Goal: Transaction & Acquisition: Purchase product/service

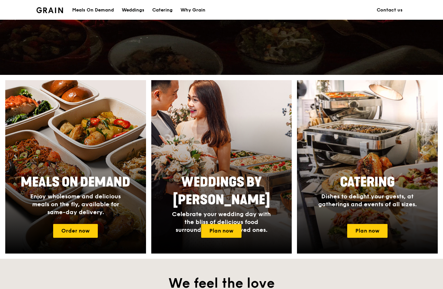
scroll to position [200, 0]
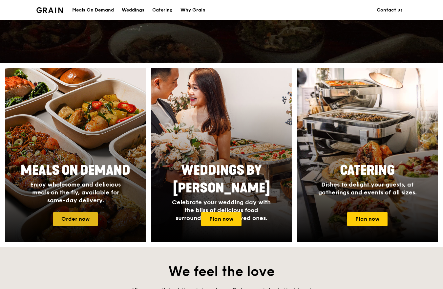
click at [70, 223] on link "Order now" at bounding box center [75, 219] width 45 height 14
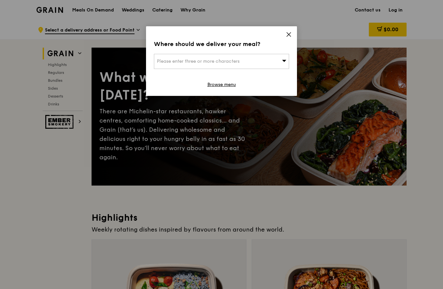
click at [271, 57] on div "Please enter three or more characters" at bounding box center [221, 61] width 135 height 15
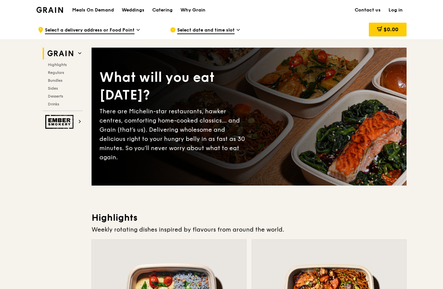
click at [390, 10] on link "Log in" at bounding box center [396, 10] width 22 height 20
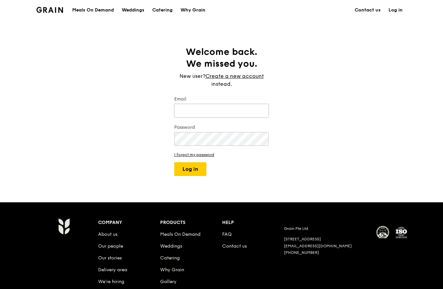
click at [190, 114] on input "Email" at bounding box center [221, 111] width 95 height 14
type input "[DOMAIN_NAME][EMAIL_ADDRESS][DOMAIN_NAME]"
click at [180, 171] on button "Log in" at bounding box center [190, 169] width 32 height 14
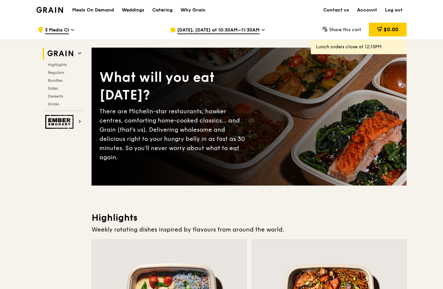
click at [227, 26] on div "[DATE], [DATE] at 10:30AM–11:30AM" at bounding box center [231, 30] width 122 height 20
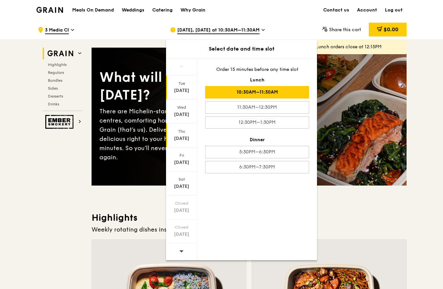
click at [179, 132] on div "Thu" at bounding box center [181, 131] width 29 height 5
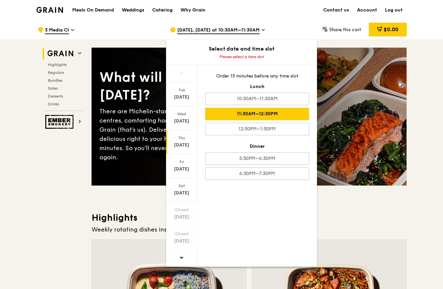
click at [260, 114] on div "11:30AM–12:30PM" at bounding box center [257, 114] width 104 height 12
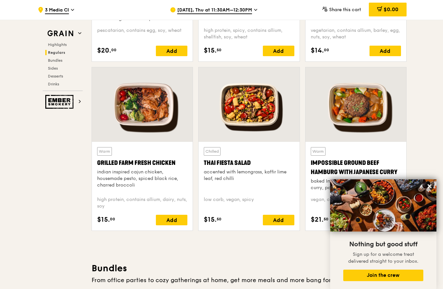
scroll to position [723, 0]
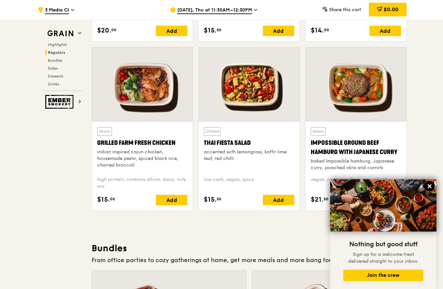
click at [426, 184] on button at bounding box center [429, 186] width 11 height 11
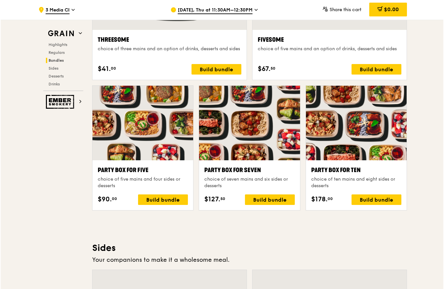
scroll to position [1240, 0]
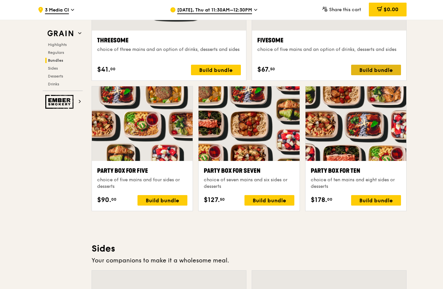
click at [373, 74] on div "Build bundle" at bounding box center [376, 70] width 50 height 11
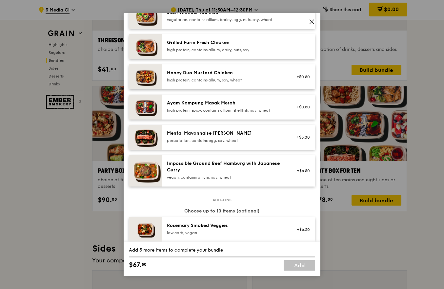
scroll to position [154, 0]
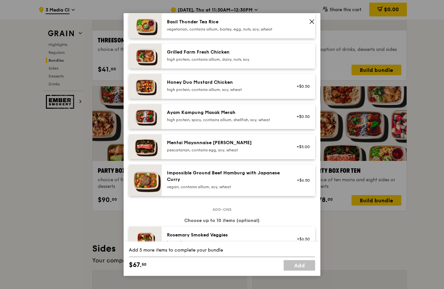
click at [198, 62] on div "high protein, contains allium, dairy, nuts, soy" at bounding box center [226, 59] width 118 height 5
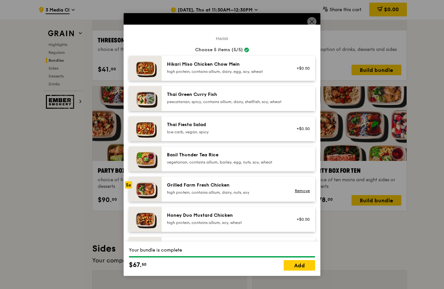
scroll to position [21, 0]
click at [300, 262] on link "Add" at bounding box center [300, 265] width 32 height 11
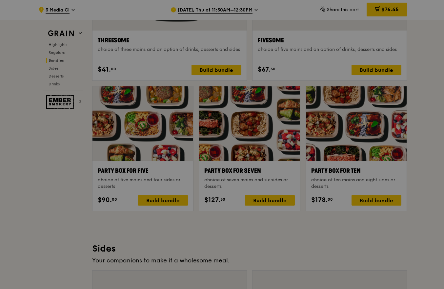
scroll to position [1240, 0]
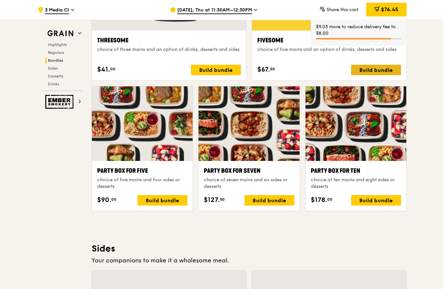
click at [369, 74] on div "Build bundle" at bounding box center [376, 70] width 50 height 11
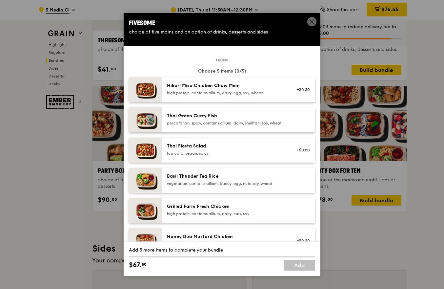
click at [235, 86] on div "Hikari Miso Chicken Chow Mein" at bounding box center [226, 85] width 118 height 7
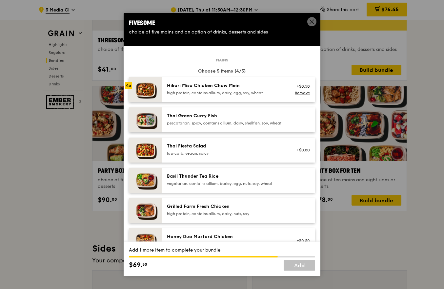
click at [235, 86] on div "Hikari Miso Chicken Chow Mein" at bounding box center [226, 85] width 118 height 7
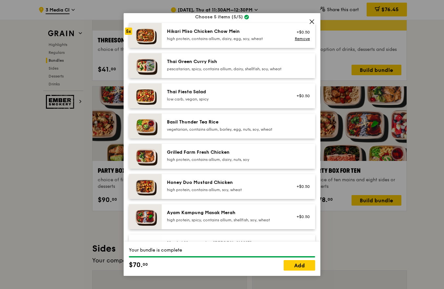
scroll to position [58, 0]
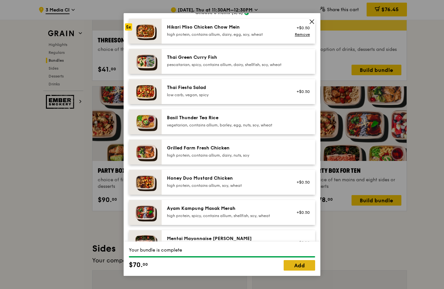
click at [294, 262] on link "Add" at bounding box center [300, 265] width 32 height 11
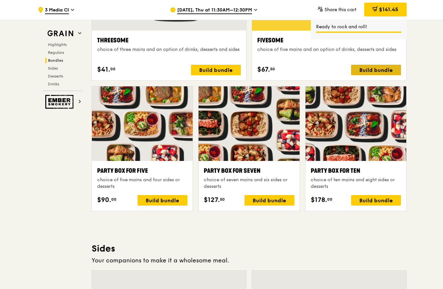
click at [358, 71] on div "Build bundle" at bounding box center [376, 70] width 50 height 11
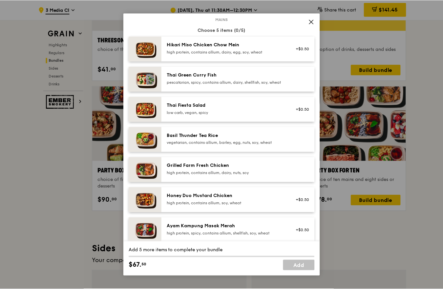
scroll to position [40, 0]
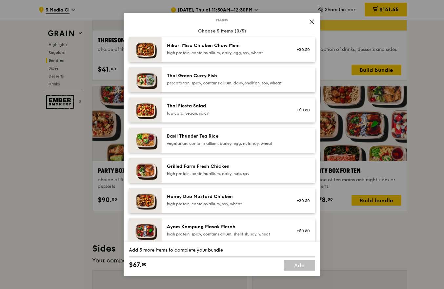
click at [214, 176] on div "high protein, contains allium, dairy, nuts, soy" at bounding box center [226, 173] width 118 height 5
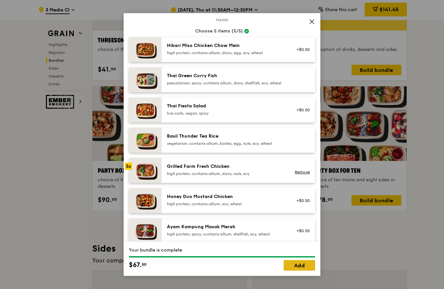
click at [302, 264] on link "Add" at bounding box center [300, 265] width 32 height 11
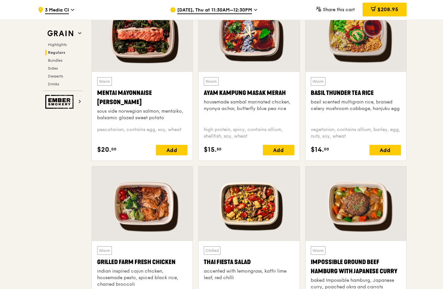
scroll to position [437, 0]
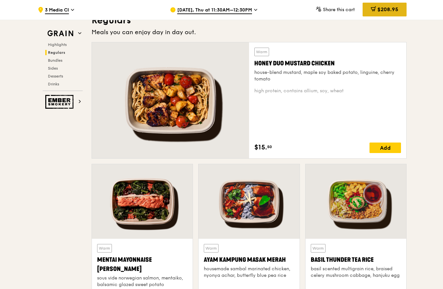
click at [387, 8] on span "$208.95" at bounding box center [388, 9] width 21 height 6
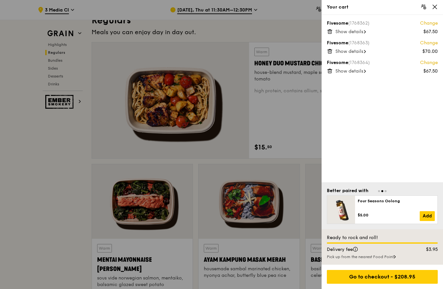
click at [363, 69] on span "Show details" at bounding box center [350, 71] width 28 height 6
click at [363, 53] on span "Show details" at bounding box center [350, 52] width 28 height 6
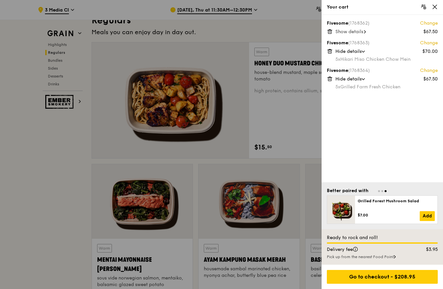
click at [359, 31] on span "Show details" at bounding box center [350, 32] width 28 height 6
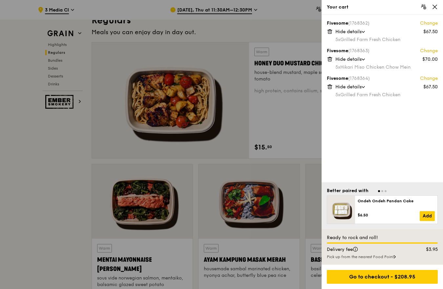
click at [437, 8] on icon at bounding box center [435, 7] width 6 height 6
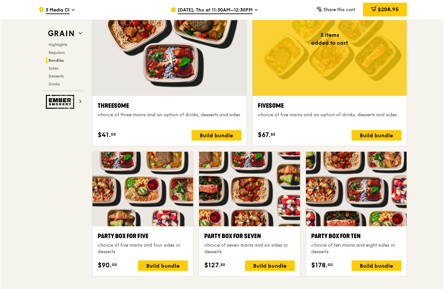
scroll to position [1176, 0]
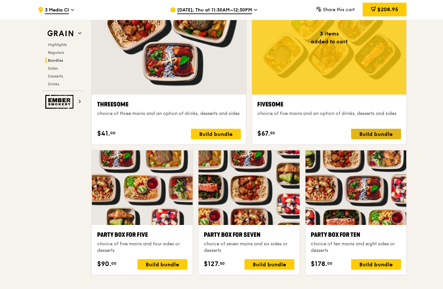
click at [385, 135] on div "Build bundle" at bounding box center [376, 134] width 50 height 11
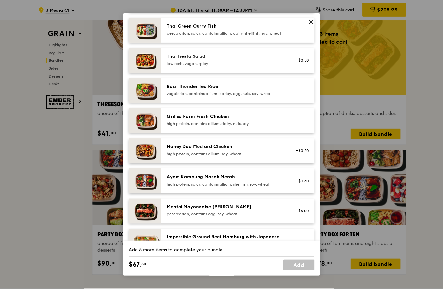
scroll to position [90, 0]
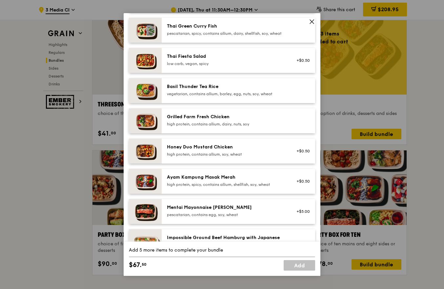
click at [247, 120] on div "Grilled Farm Fresh Chicken" at bounding box center [226, 117] width 118 height 7
click at [261, 127] on div "high protein, contains allium, dairy, nuts, soy" at bounding box center [226, 123] width 118 height 5
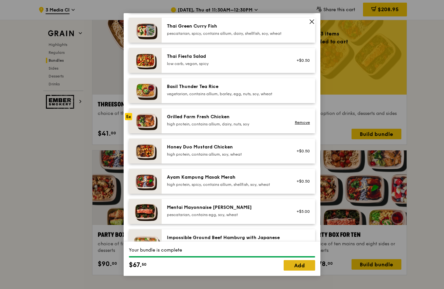
click at [291, 270] on link "Add" at bounding box center [300, 265] width 32 height 11
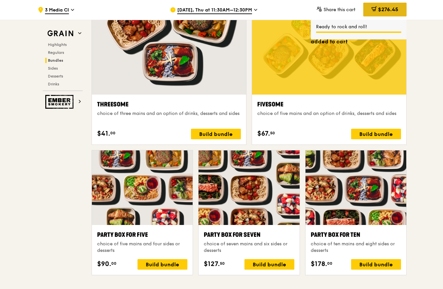
click at [373, 9] on icon at bounding box center [374, 8] width 5 height 5
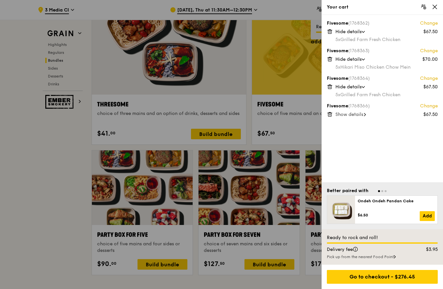
scroll to position [1175, 0]
click at [354, 34] on span "Hide details" at bounding box center [349, 32] width 26 height 6
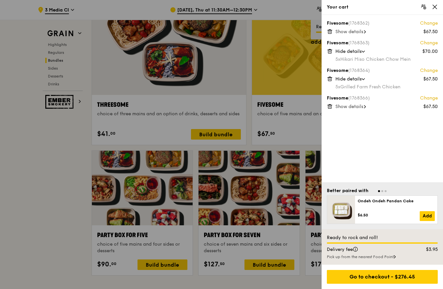
click at [354, 34] on span "Show details" at bounding box center [350, 32] width 28 height 6
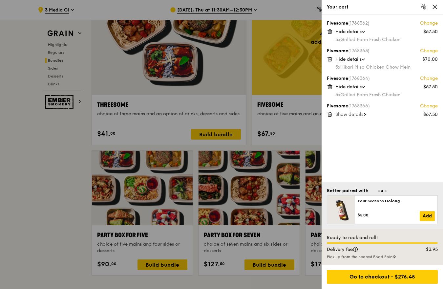
click at [356, 115] on span "Show details" at bounding box center [350, 115] width 28 height 6
click at [54, 187] on div at bounding box center [221, 144] width 443 height 289
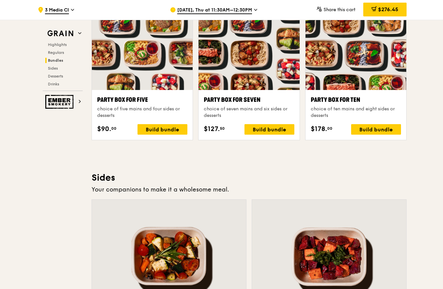
scroll to position [1258, 0]
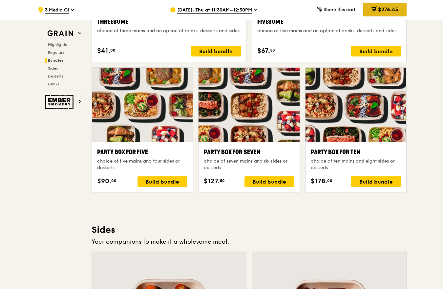
click at [394, 5] on div "$276.45" at bounding box center [384, 10] width 43 height 14
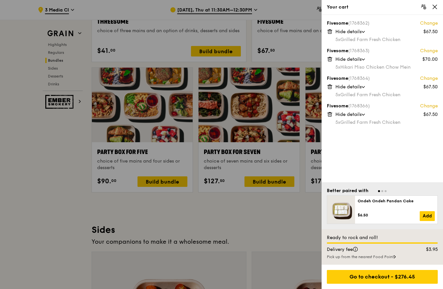
scroll to position [1258, 0]
click at [245, 205] on div at bounding box center [221, 144] width 443 height 289
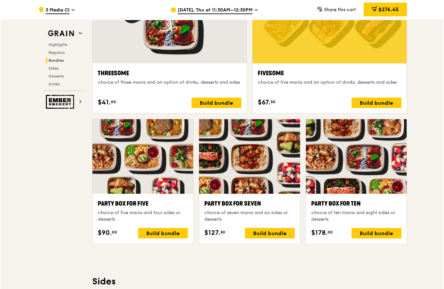
scroll to position [1206, 0]
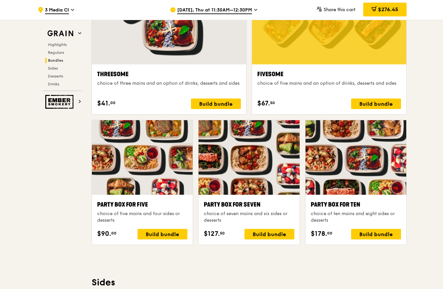
click at [361, 205] on div "Party Box for Ten" at bounding box center [356, 204] width 90 height 9
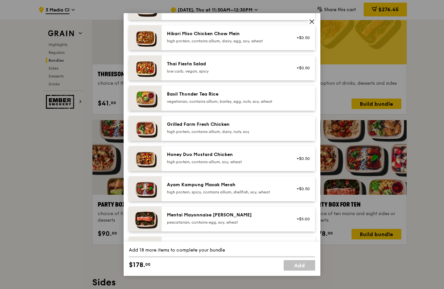
scroll to position [49, 0]
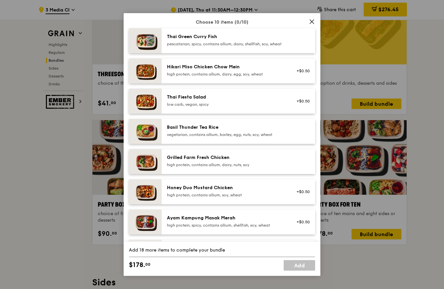
click at [308, 22] on span at bounding box center [312, 21] width 9 height 9
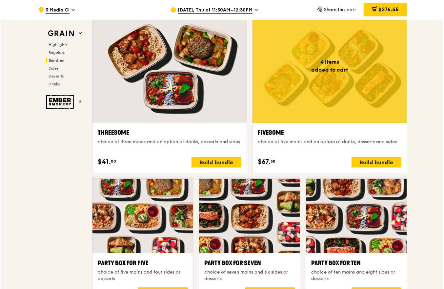
scroll to position [1148, 0]
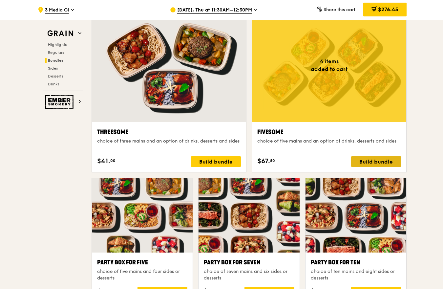
click at [373, 164] on div "Build bundle" at bounding box center [376, 161] width 50 height 11
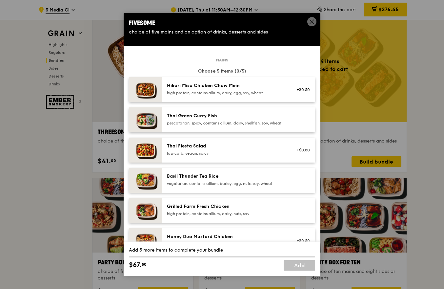
click at [240, 91] on div "high protein, contains allium, dairy, egg, soy, wheat" at bounding box center [226, 92] width 118 height 5
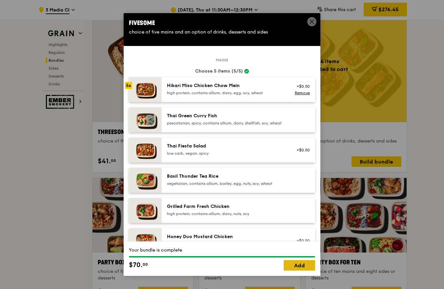
click at [302, 264] on link "Add" at bounding box center [300, 265] width 32 height 11
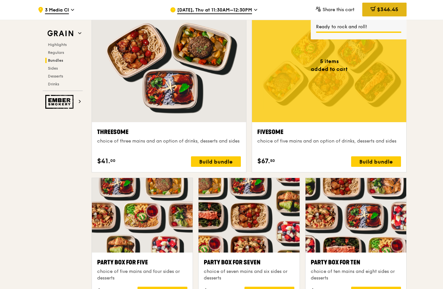
click at [388, 14] on div "$346.45" at bounding box center [384, 10] width 44 height 14
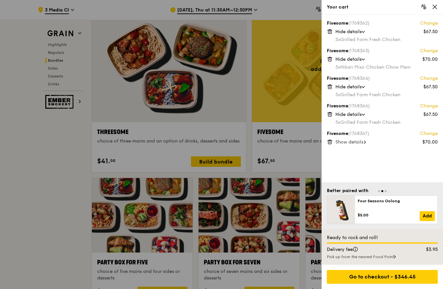
click at [360, 142] on span "Show details" at bounding box center [350, 142] width 28 height 6
click at [45, 193] on div at bounding box center [221, 144] width 443 height 289
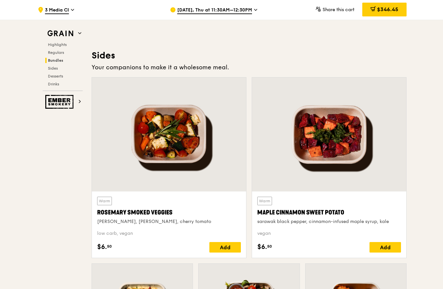
scroll to position [1260, 0]
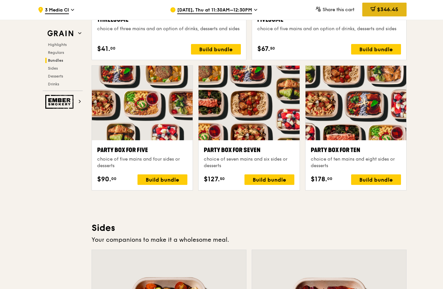
click at [373, 9] on icon at bounding box center [373, 8] width 5 height 5
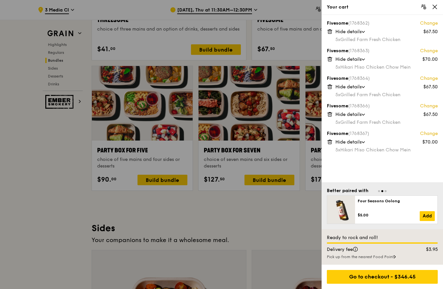
scroll to position [1260, 0]
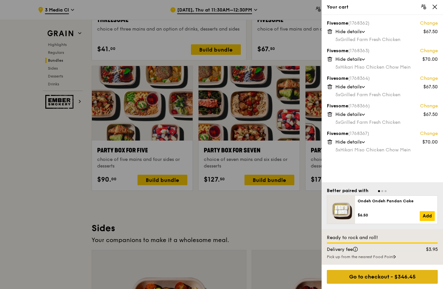
click at [380, 283] on div "Go to checkout - $346.45" at bounding box center [382, 277] width 111 height 14
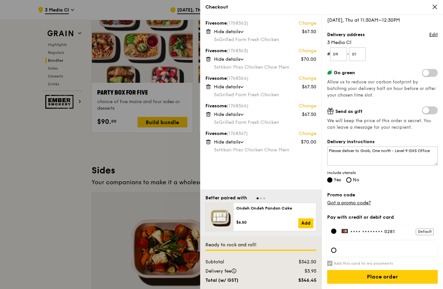
scroll to position [1319, 0]
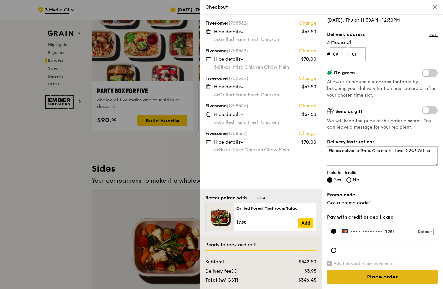
click at [369, 281] on input "Place order" at bounding box center [382, 277] width 111 height 14
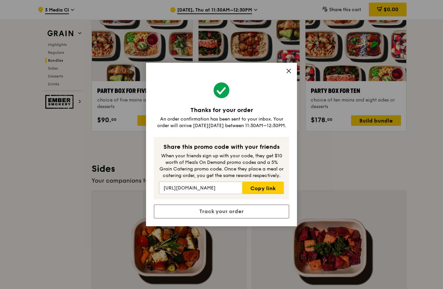
click at [289, 72] on icon at bounding box center [289, 71] width 6 height 6
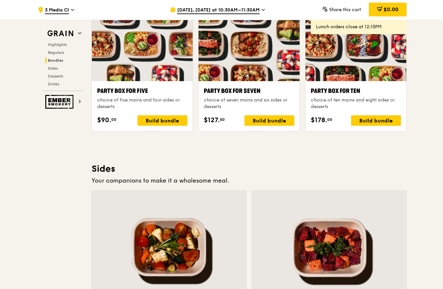
click at [60, 8] on span "3 Media Cl" at bounding box center [57, 10] width 24 height 7
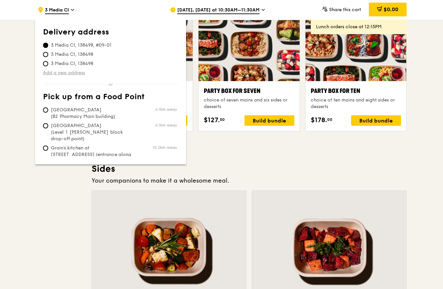
click at [78, 70] on link "Add a new address" at bounding box center [110, 73] width 135 height 7
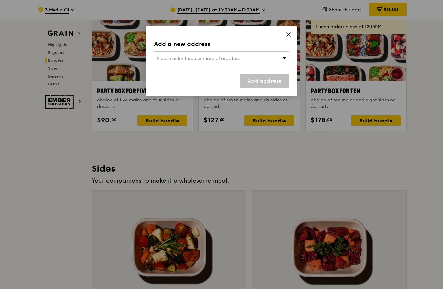
click at [161, 60] on span "Please enter three or more characters" at bounding box center [198, 59] width 83 height 6
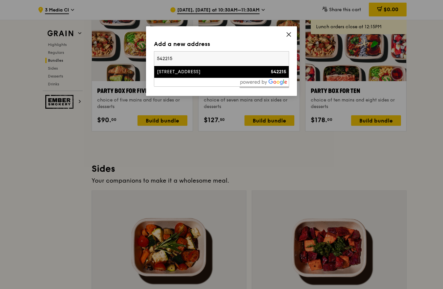
type input "542215"
click at [179, 71] on div "[STREET_ADDRESS]" at bounding box center [205, 72] width 97 height 7
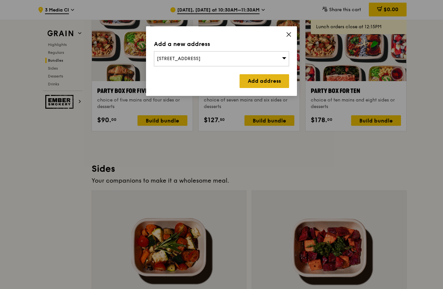
click at [254, 83] on link "Add address" at bounding box center [265, 81] width 50 height 14
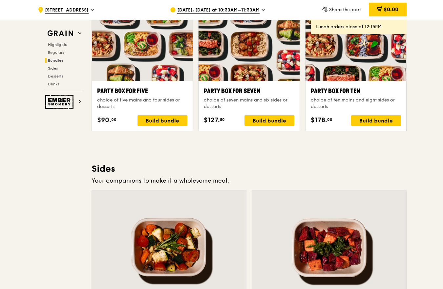
click at [219, 10] on span "[DATE], [DATE] at 10:30AM–11:30AM" at bounding box center [218, 10] width 82 height 7
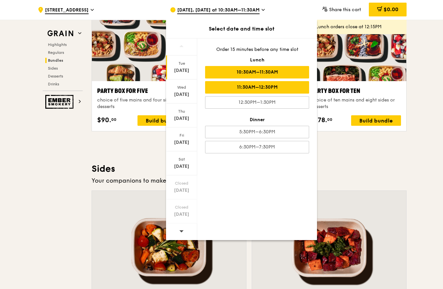
click at [242, 87] on div "11:30AM–12:30PM" at bounding box center [257, 87] width 104 height 12
click at [253, 72] on div "10:30AM–11:30AM" at bounding box center [257, 72] width 104 height 12
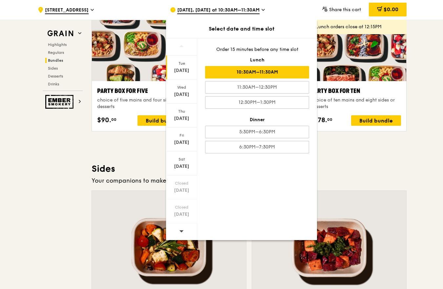
click at [66, 149] on div "Grain Highlights Regulars Bundles Sides Desserts Drinks Ember Smokery What will…" at bounding box center [221, 93] width 370 height 2746
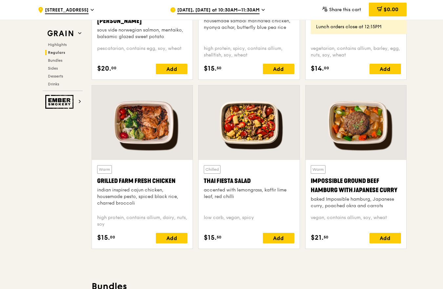
scroll to position [686, 0]
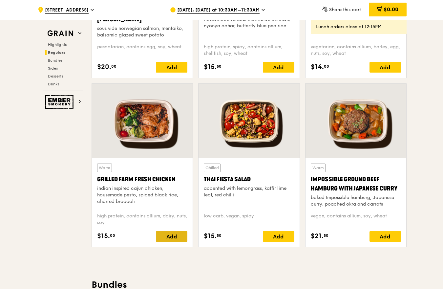
click at [168, 236] on div "Add" at bounding box center [172, 236] width 32 height 11
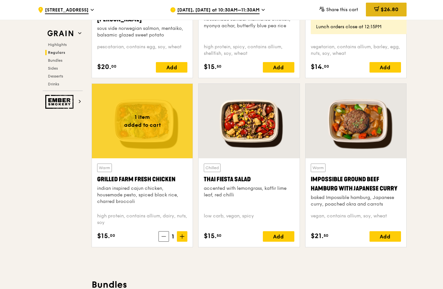
click at [373, 10] on div "$26.80" at bounding box center [386, 10] width 41 height 14
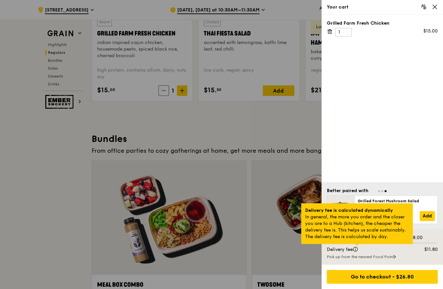
scroll to position [832, 0]
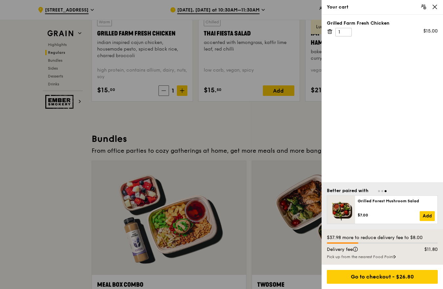
click at [437, 8] on icon at bounding box center [435, 7] width 6 height 6
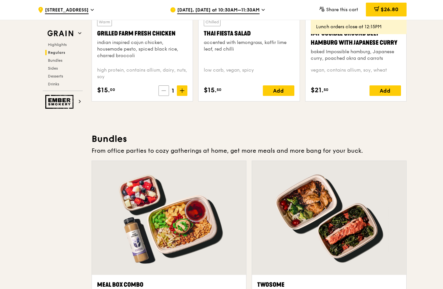
click at [161, 90] on span at bounding box center [164, 90] width 11 height 11
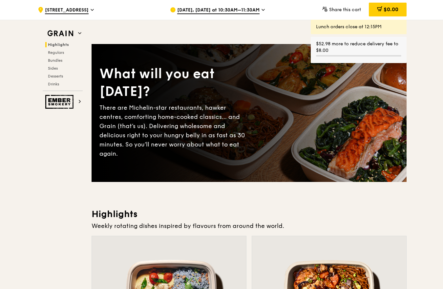
scroll to position [0, 0]
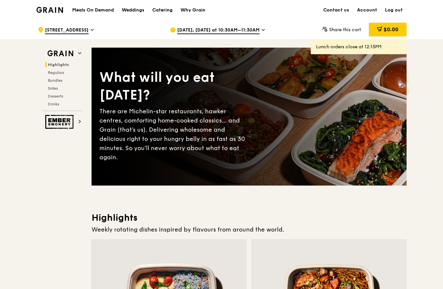
click at [152, 134] on div "There are Michelin-star restaurants, hawker centres, comforting home-cooked cla…" at bounding box center [174, 134] width 150 height 55
click at [191, 137] on div "There are Michelin-star restaurants, hawker centres, comforting home-cooked cla…" at bounding box center [174, 134] width 150 height 55
click at [153, 142] on div "There are Michelin-star restaurants, hawker centres, comforting home-cooked cla…" at bounding box center [174, 134] width 150 height 55
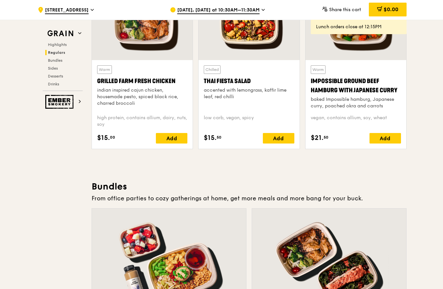
scroll to position [948, 0]
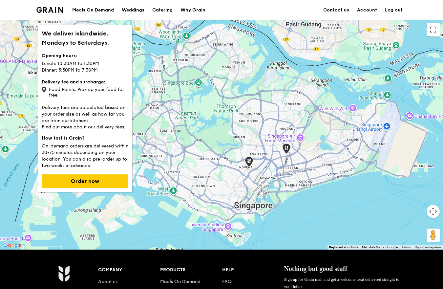
click at [82, 10] on div "Meals On Demand" at bounding box center [93, 10] width 42 height 20
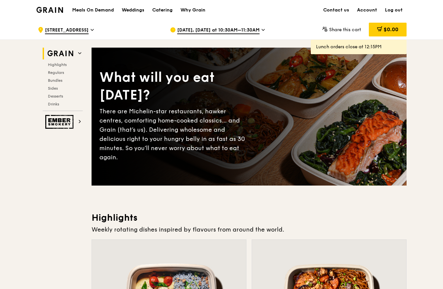
click at [56, 9] on img at bounding box center [49, 10] width 27 height 6
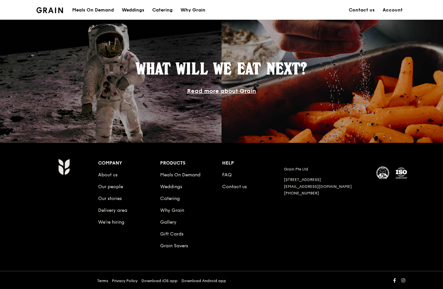
scroll to position [541, 0]
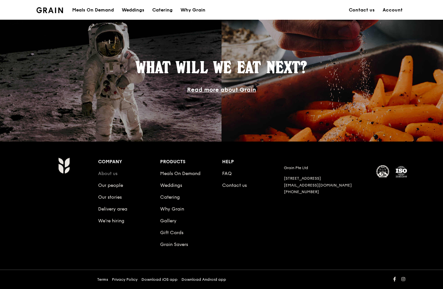
click at [105, 174] on link "About us" at bounding box center [107, 174] width 19 height 6
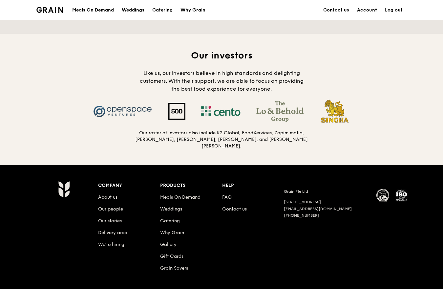
scroll to position [642, 0]
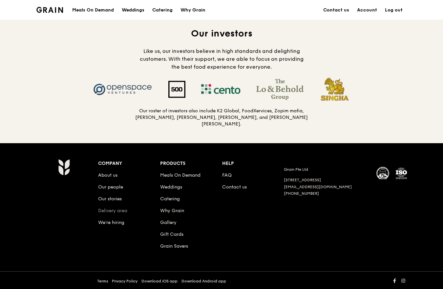
click at [109, 211] on link "Delivery area" at bounding box center [112, 211] width 29 height 6
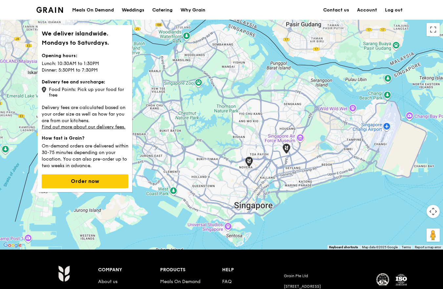
click at [294, 104] on div at bounding box center [221, 135] width 443 height 230
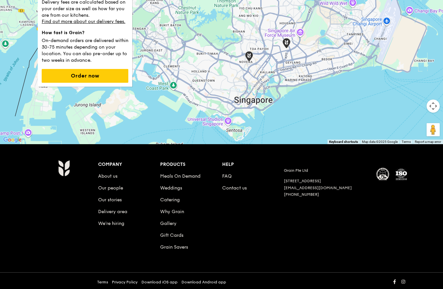
scroll to position [108, 0]
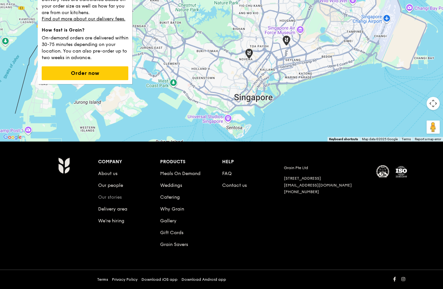
click at [114, 196] on link "Our stories" at bounding box center [110, 197] width 24 height 6
